Goal: Task Accomplishment & Management: Manage account settings

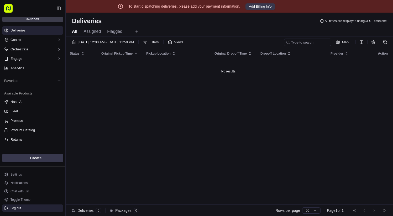
click at [34, 207] on button "Log out" at bounding box center [32, 208] width 61 height 7
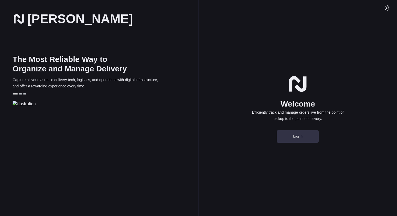
click at [293, 143] on button "Log in" at bounding box center [298, 136] width 42 height 13
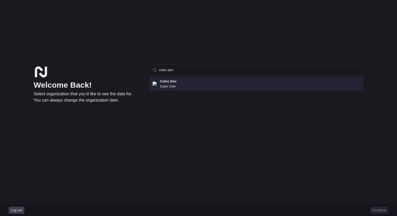
type input "coles dev"
click button "Continue" at bounding box center [379, 210] width 18 height 7
